Goal: Ask a question

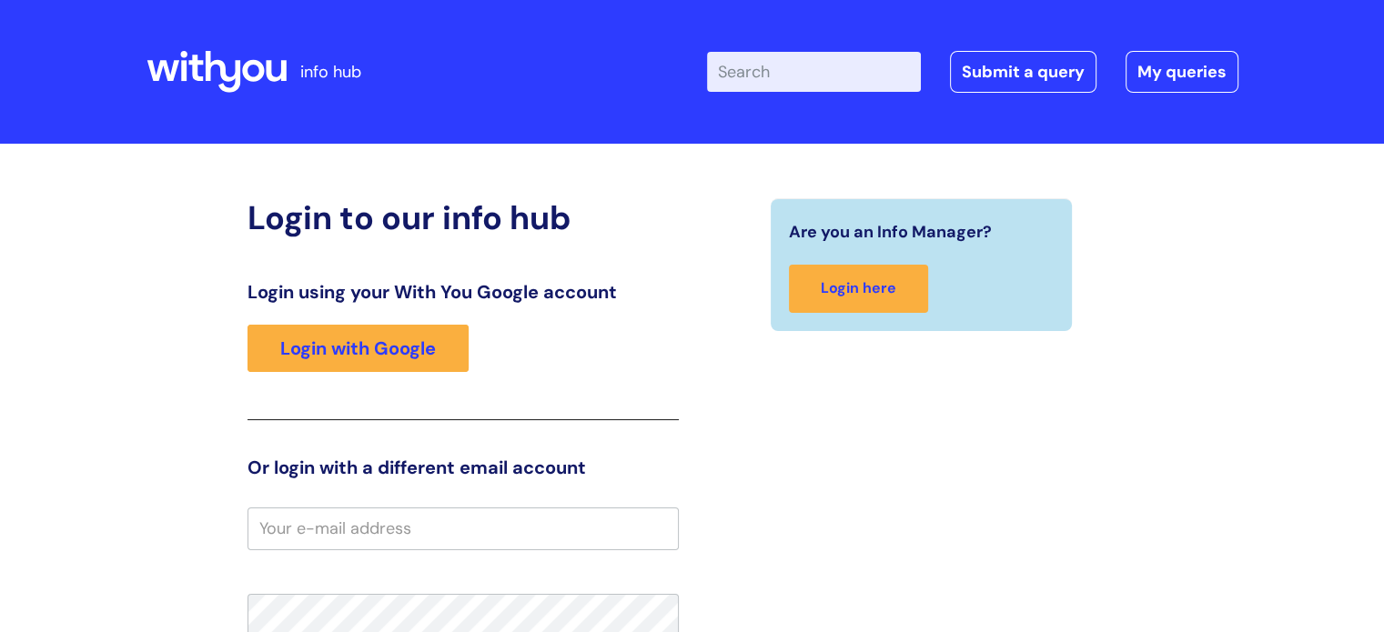
click at [773, 83] on input "Enter your search term here..." at bounding box center [814, 72] width 214 height 40
type input "tier 2"
click button "Search" at bounding box center [0, 0] width 0 height 0
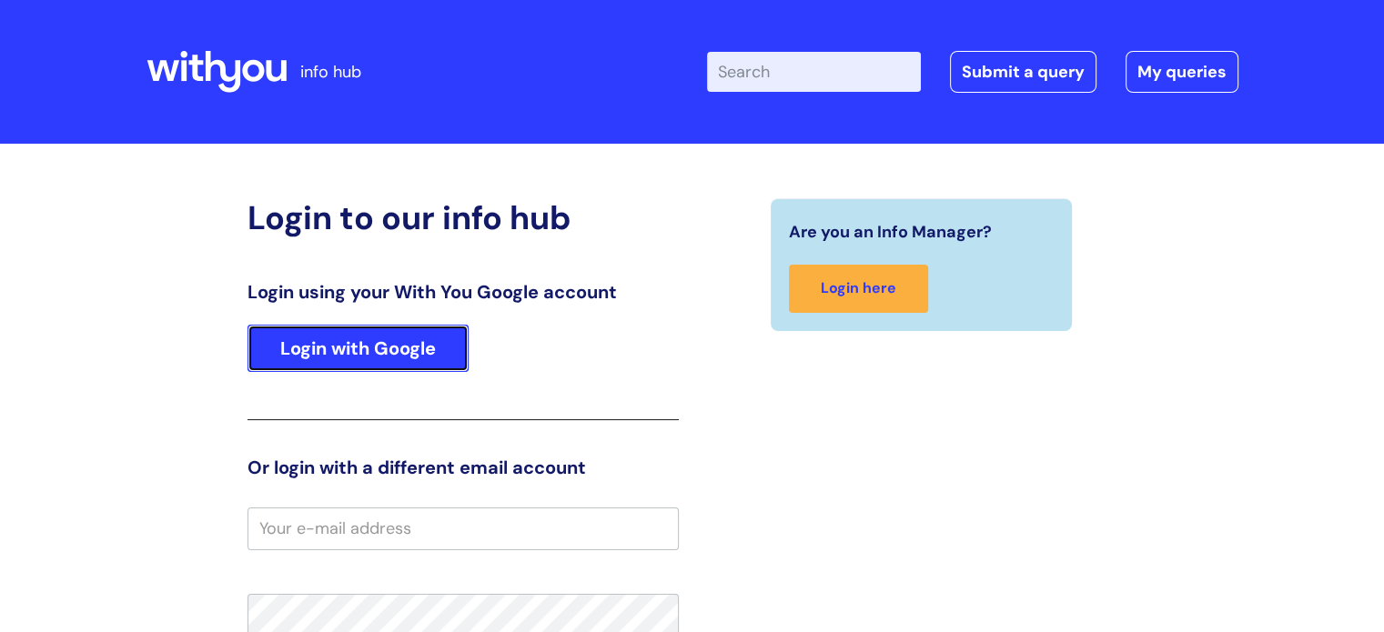
click at [403, 372] on link "Login with Google" at bounding box center [358, 348] width 221 height 47
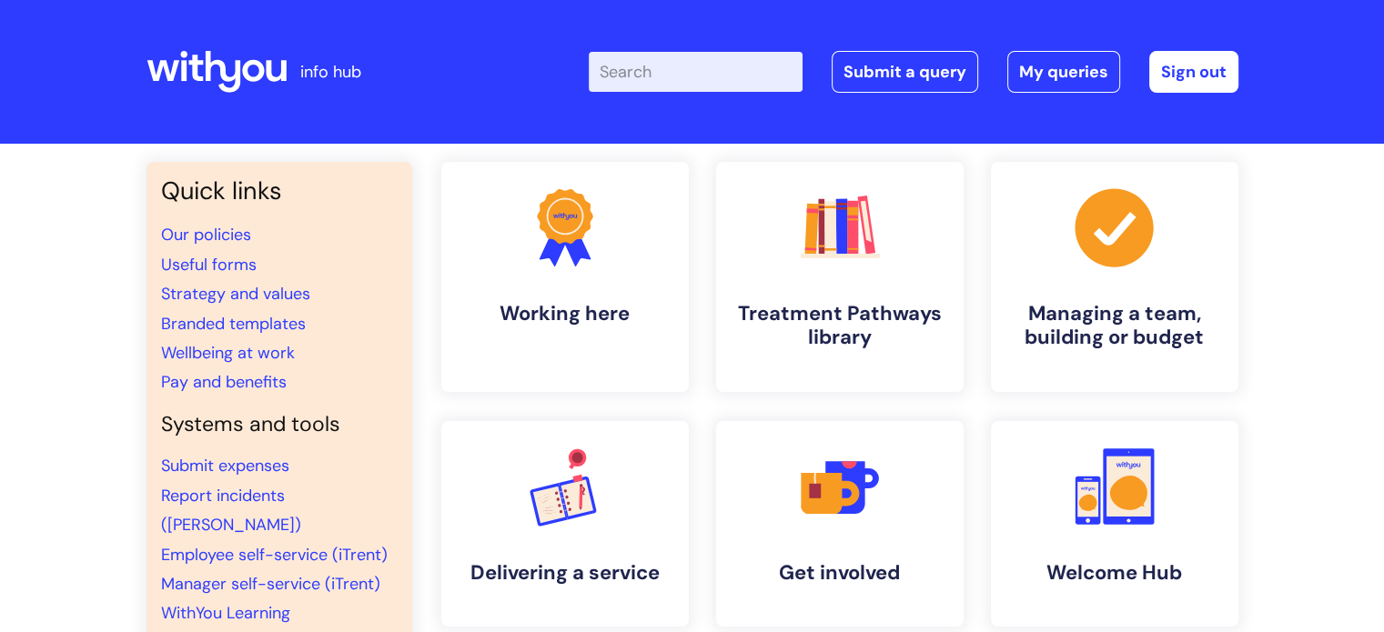
click at [696, 68] on input "Enter your search term here..." at bounding box center [696, 72] width 214 height 40
type input "tier 2"
click button "Search" at bounding box center [0, 0] width 0 height 0
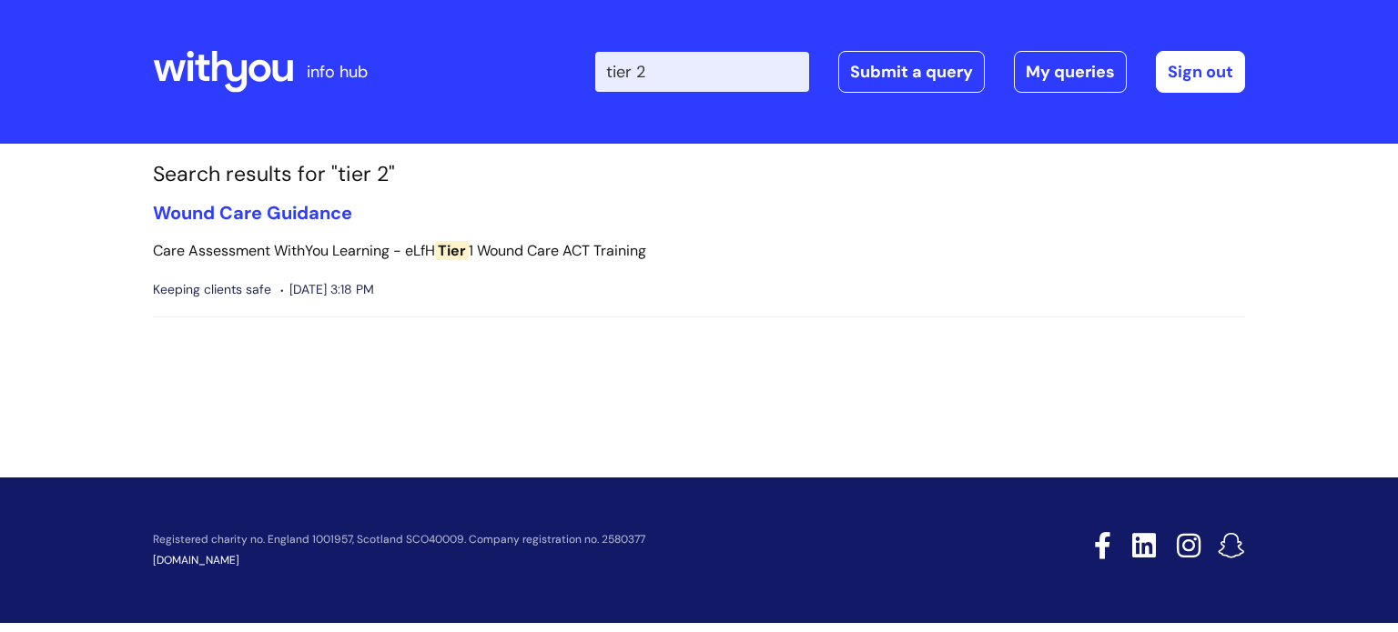
drag, startPoint x: 683, startPoint y: 74, endPoint x: 417, endPoint y: 39, distance: 268.0
click at [417, 39] on div "info hub Enter your search term here... tier 2 Search Submit a query My queries…" at bounding box center [699, 71] width 1092 height 107
